Goal: Task Accomplishment & Management: Complete application form

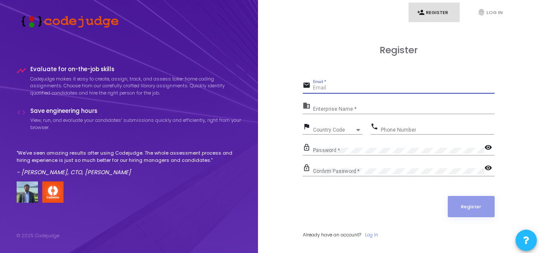
click at [366, 88] on input "Email *" at bounding box center [404, 88] width 182 height 6
type input "[EMAIL_ADDRESS][DOMAIN_NAME]"
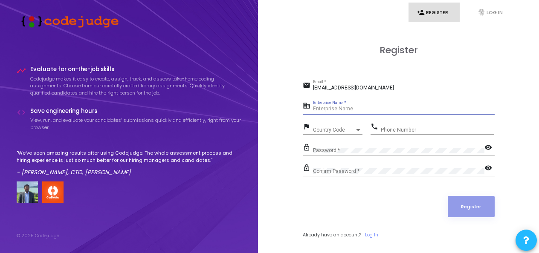
click at [339, 112] on input "Enterprise Name *" at bounding box center [404, 109] width 182 height 6
click at [305, 108] on mat-icon "business" at bounding box center [308, 107] width 10 height 10
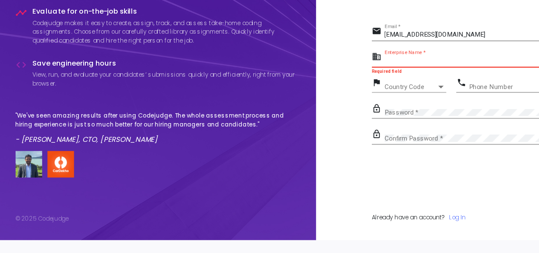
scroll to position [24, 0]
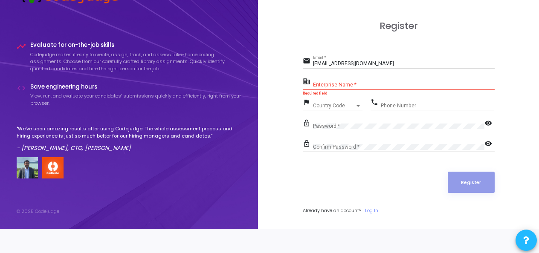
drag, startPoint x: 283, startPoint y: 57, endPoint x: 265, endPoint y: 145, distance: 90.1
click at [265, 145] on div "person_add Register fingerprint Log In Register email [EMAIL_ADDRESS][DOMAIN_NA…" at bounding box center [398, 102] width 281 height 253
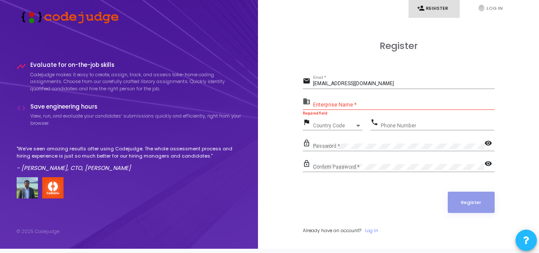
scroll to position [0, 0]
